Goal: Find specific page/section: Find specific page/section

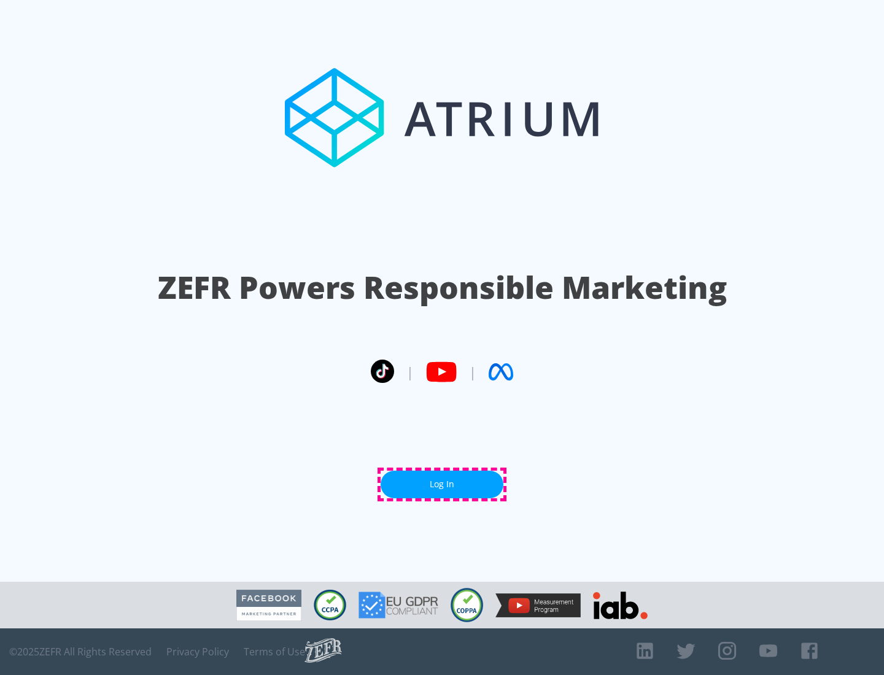
click at [442, 485] on link "Log In" at bounding box center [442, 485] width 123 height 28
